Goal: Task Accomplishment & Management: Manage account settings

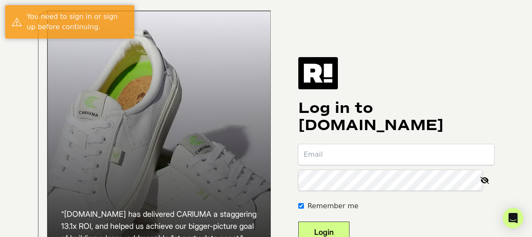
click at [326, 165] on input "email" at bounding box center [396, 154] width 196 height 21
click at [326, 162] on input "email" at bounding box center [396, 154] width 196 height 21
type input "jac"
click at [344, 162] on input "email" at bounding box center [396, 154] width 196 height 21
type input "u"
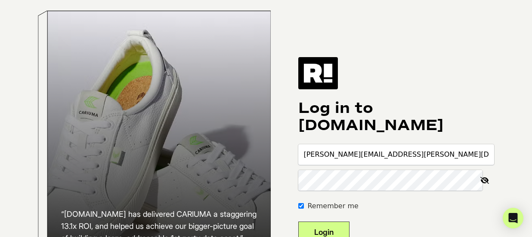
type input "[PERSON_NAME][EMAIL_ADDRESS][PERSON_NAME][DOMAIN_NAME]"
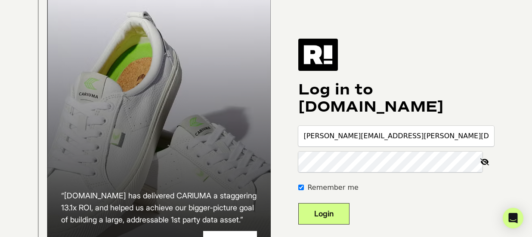
scroll to position [33, 0]
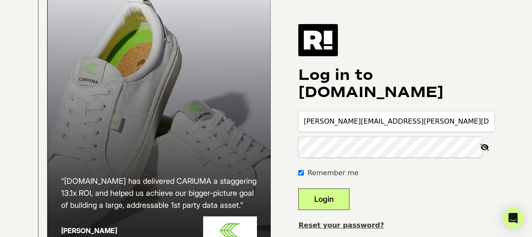
click at [304, 176] on input "Remember me" at bounding box center [301, 173] width 6 height 6
checkbox input "false"
click at [344, 209] on button "Login" at bounding box center [323, 200] width 51 height 22
